Goal: Transaction & Acquisition: Purchase product/service

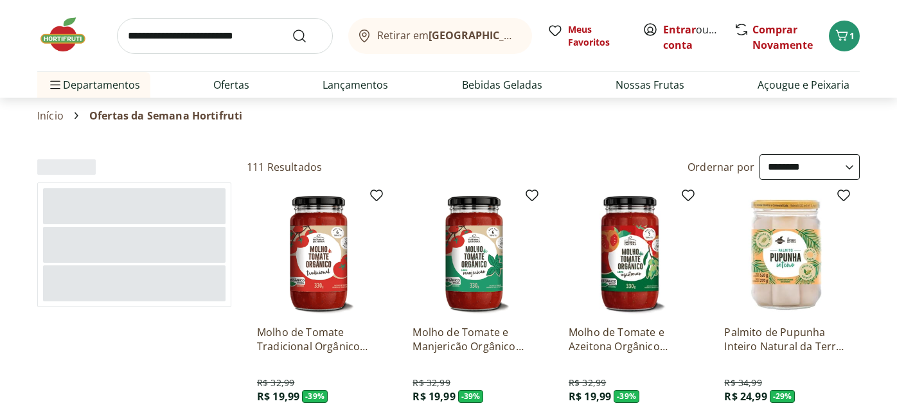
select select "**********"
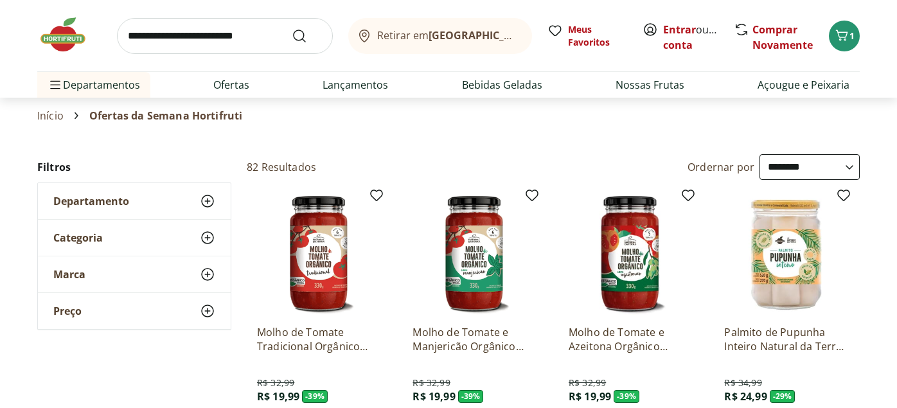
select select "**********"
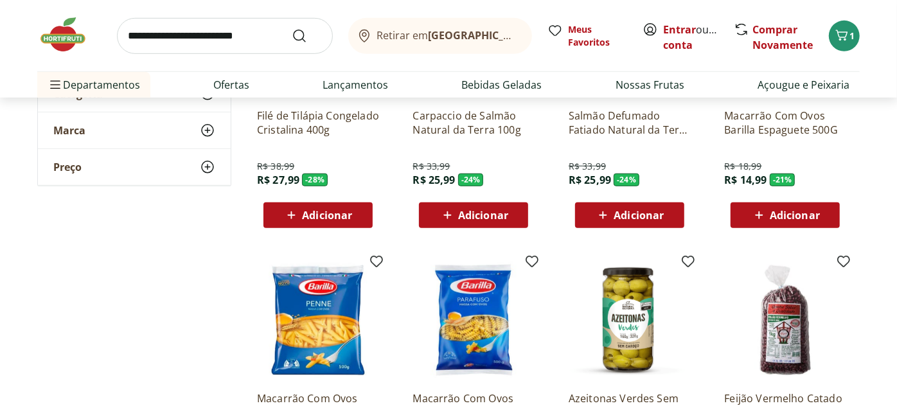
scroll to position [643, 0]
